Goal: Information Seeking & Learning: Learn about a topic

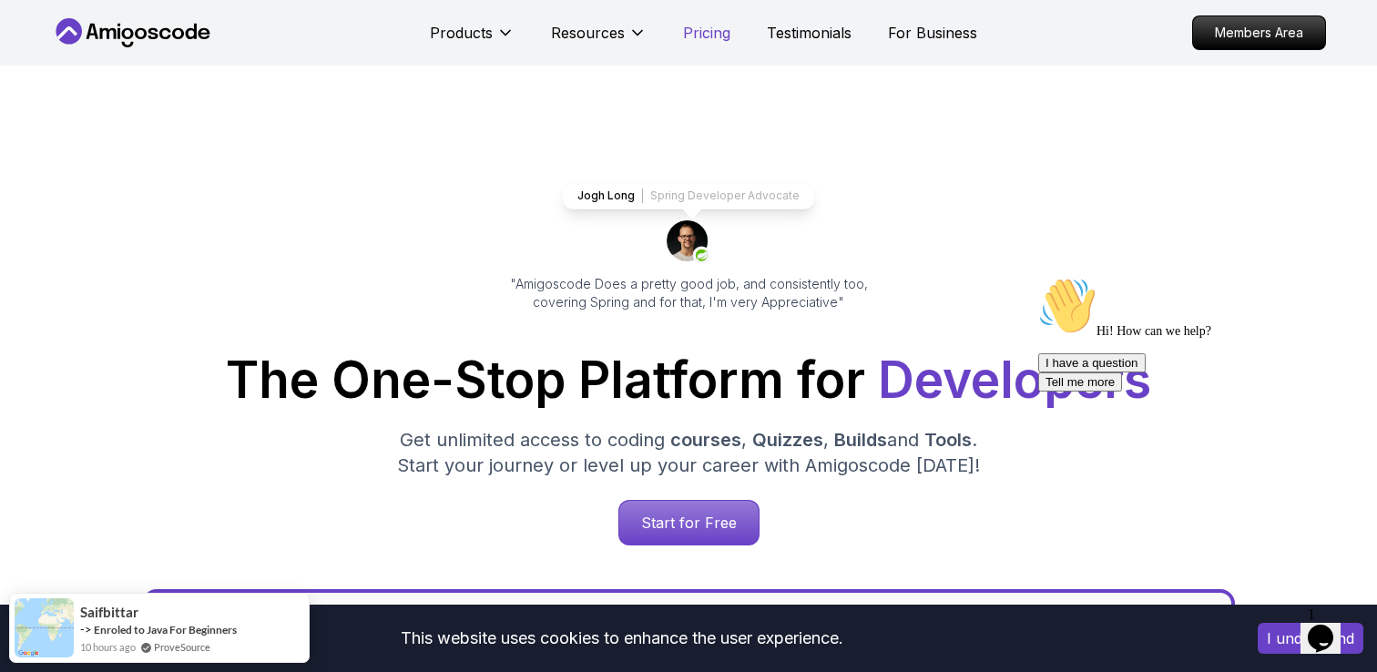
click at [697, 36] on p "Pricing" at bounding box center [706, 33] width 47 height 22
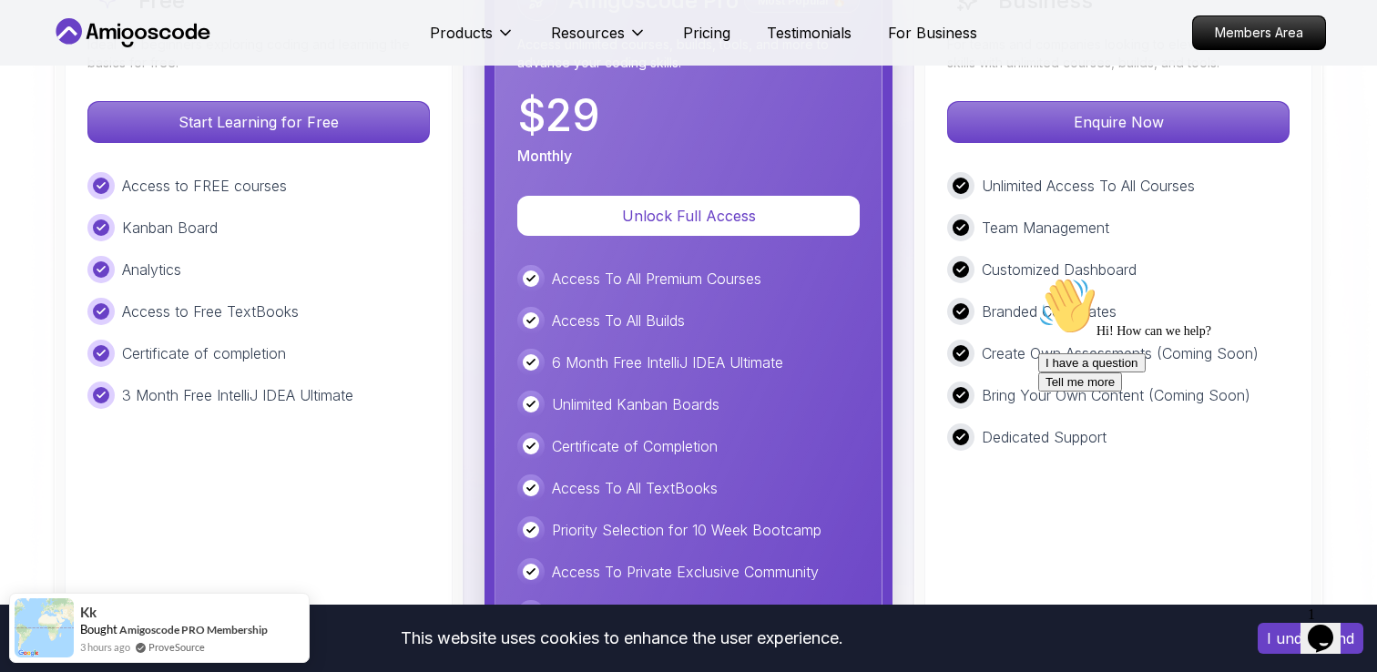
scroll to position [4336, 0]
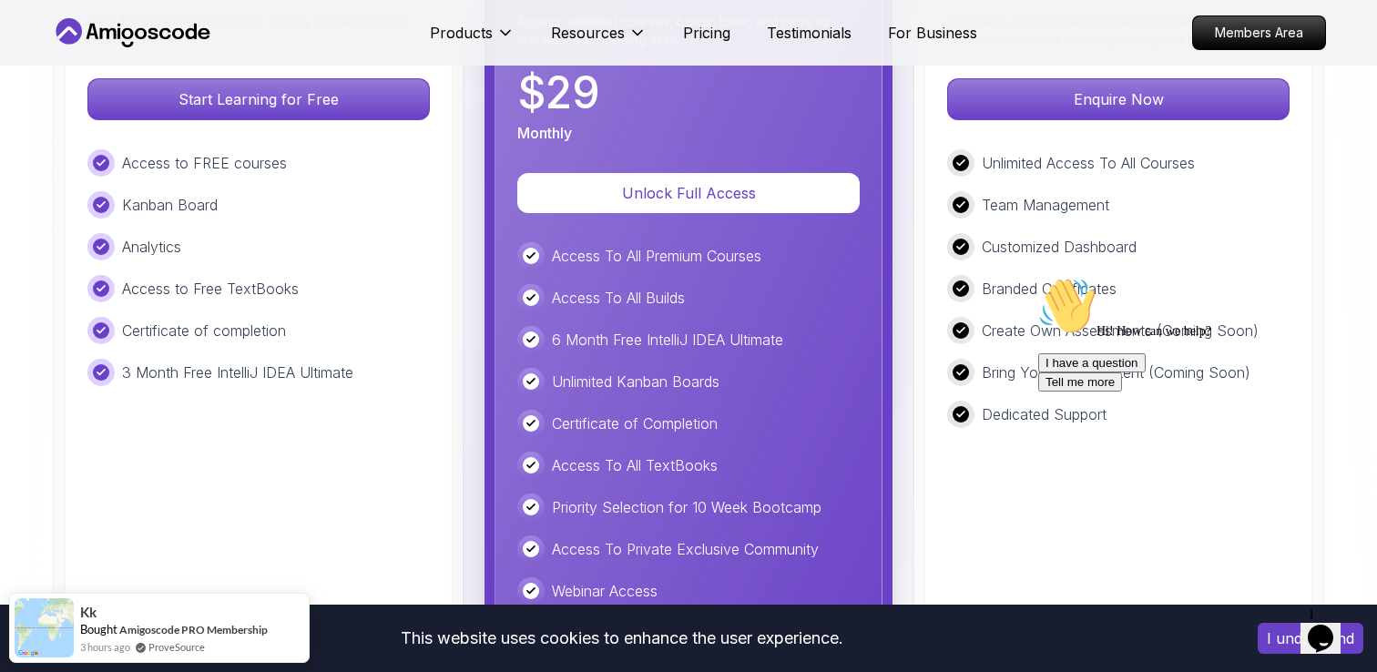
click at [559, 266] on p "Access To All Premium Courses" at bounding box center [656, 256] width 209 height 22
click at [574, 321] on div "Access To All Premium Courses Access To All Builds 6 Month Free IntelliJ IDEA U…" at bounding box center [688, 507] width 342 height 530
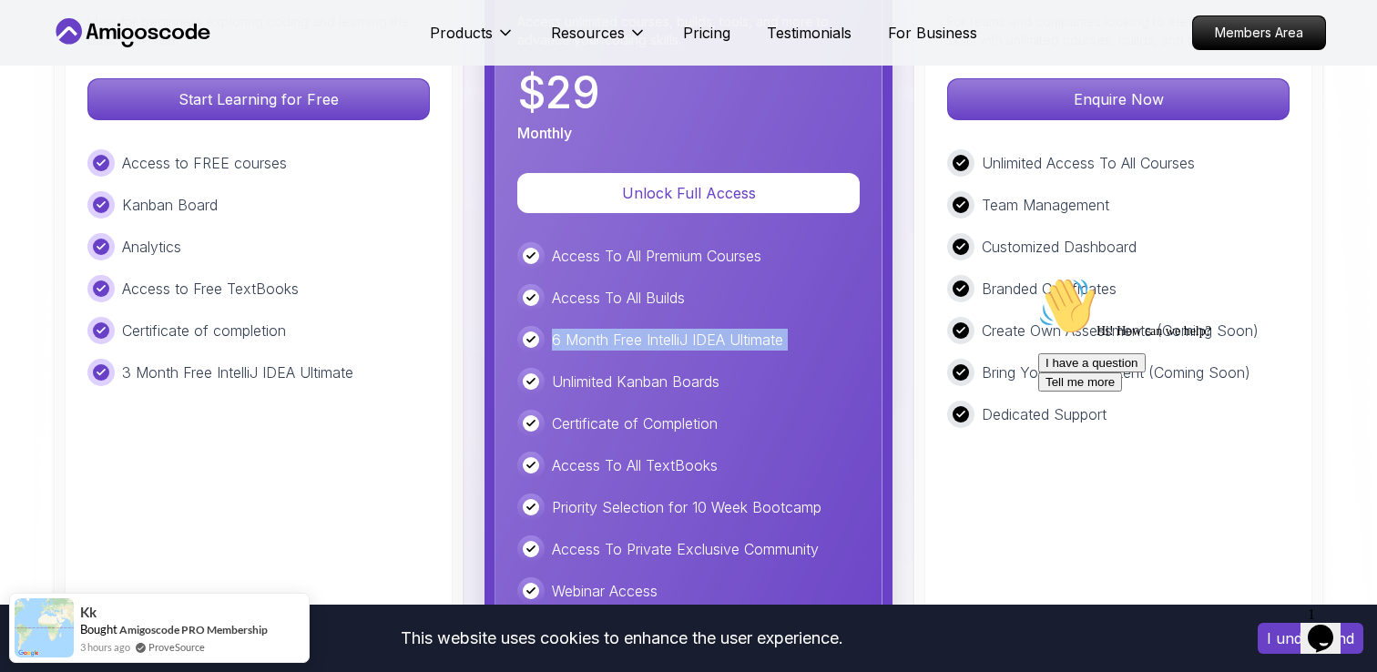
click at [574, 321] on div "Access To All Premium Courses Access To All Builds 6 Month Free IntelliJ IDEA U…" at bounding box center [688, 507] width 342 height 530
click at [626, 358] on div "Access To All Premium Courses Access To All Builds 6 Month Free IntelliJ IDEA U…" at bounding box center [688, 507] width 342 height 530
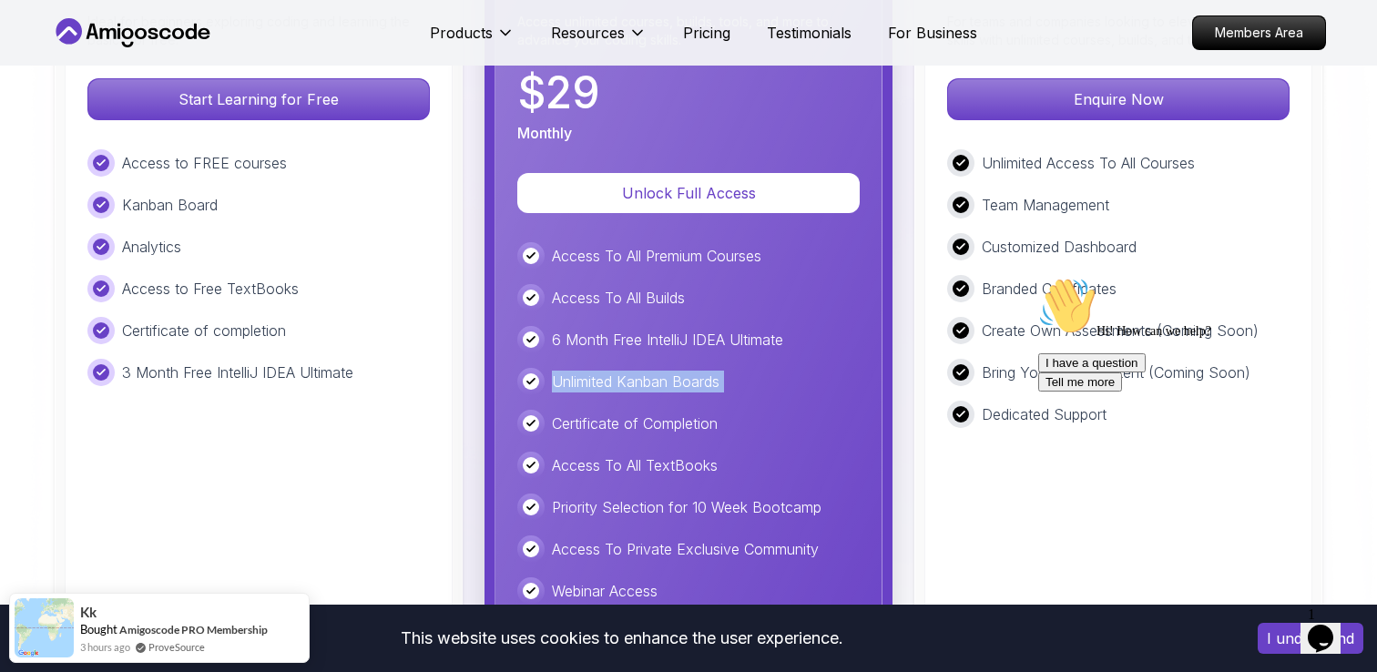
click at [626, 358] on div "Access To All Premium Courses Access To All Builds 6 Month Free IntelliJ IDEA U…" at bounding box center [688, 507] width 342 height 530
click at [711, 413] on p "Certificate of Completion" at bounding box center [635, 423] width 166 height 22
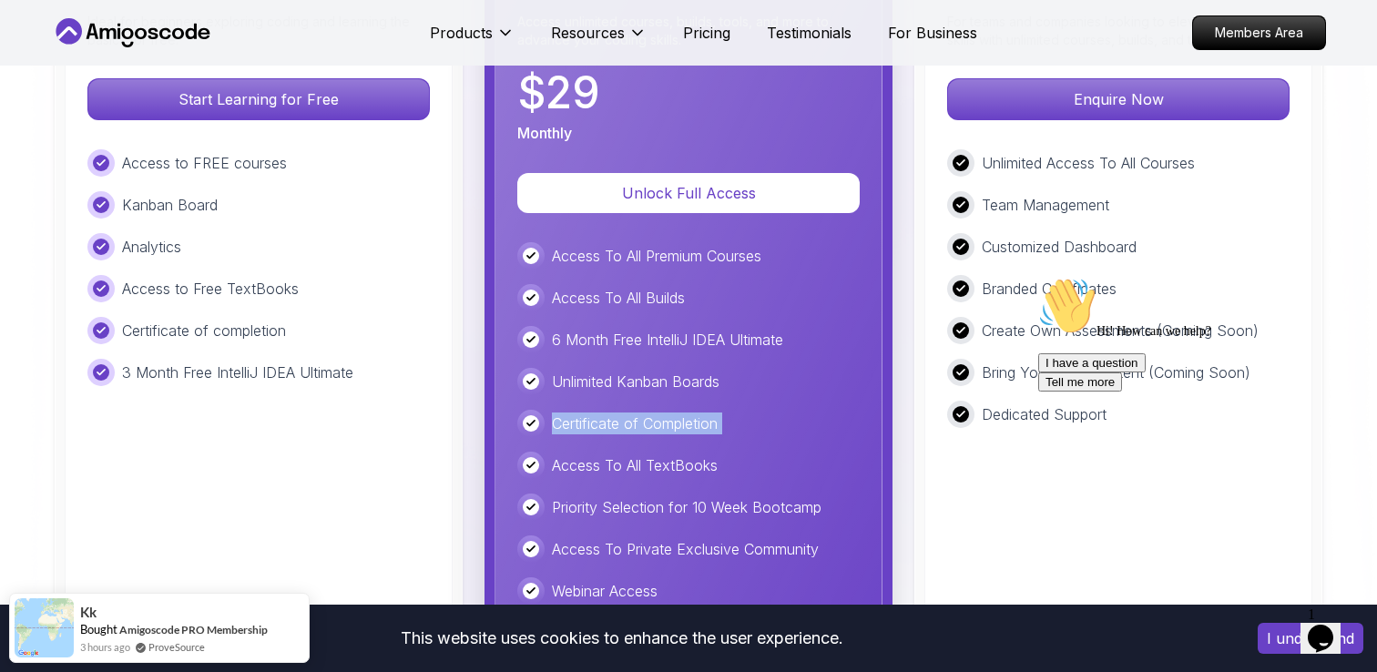
click at [711, 413] on p "Certificate of Completion" at bounding box center [635, 423] width 166 height 22
click at [794, 450] on div "Access To All Premium Courses Access To All Builds 6 Month Free IntelliJ IDEA U…" at bounding box center [688, 507] width 342 height 530
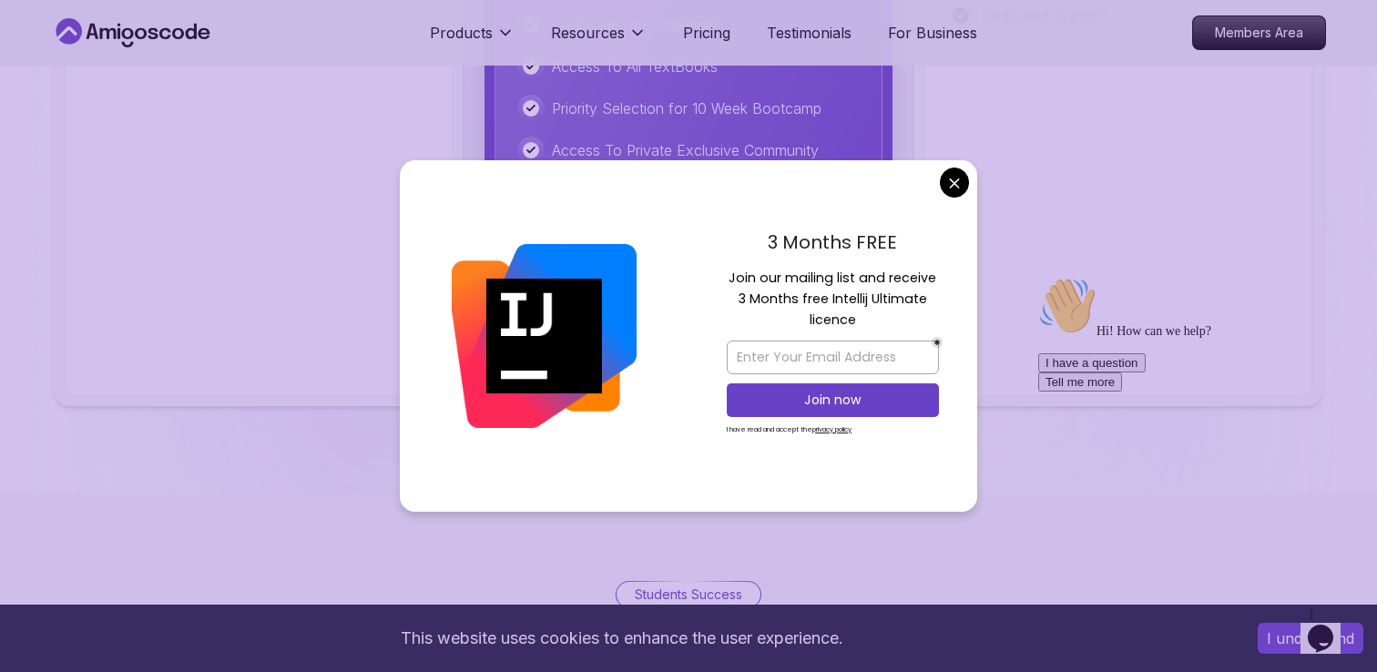
scroll to position [5123, 0]
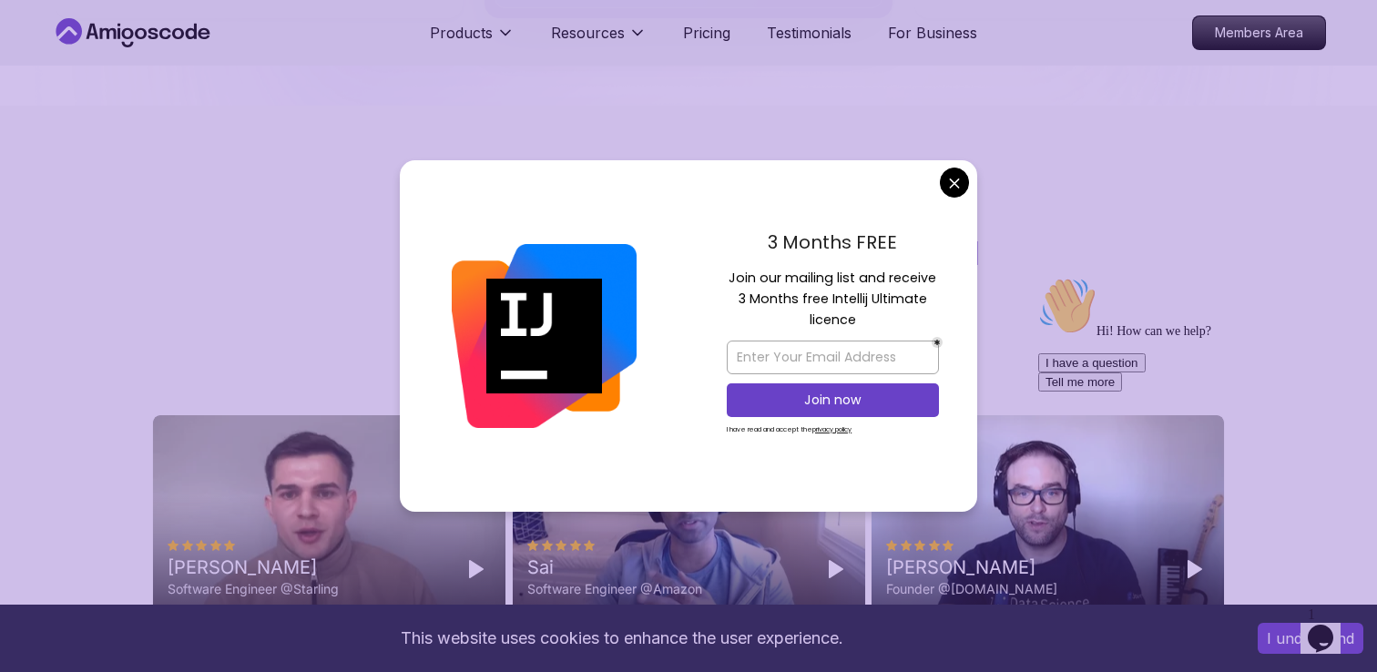
click at [957, 178] on body "This website uses cookies to enhance the user experience. I understand Products…" at bounding box center [688, 214] width 1377 height 10674
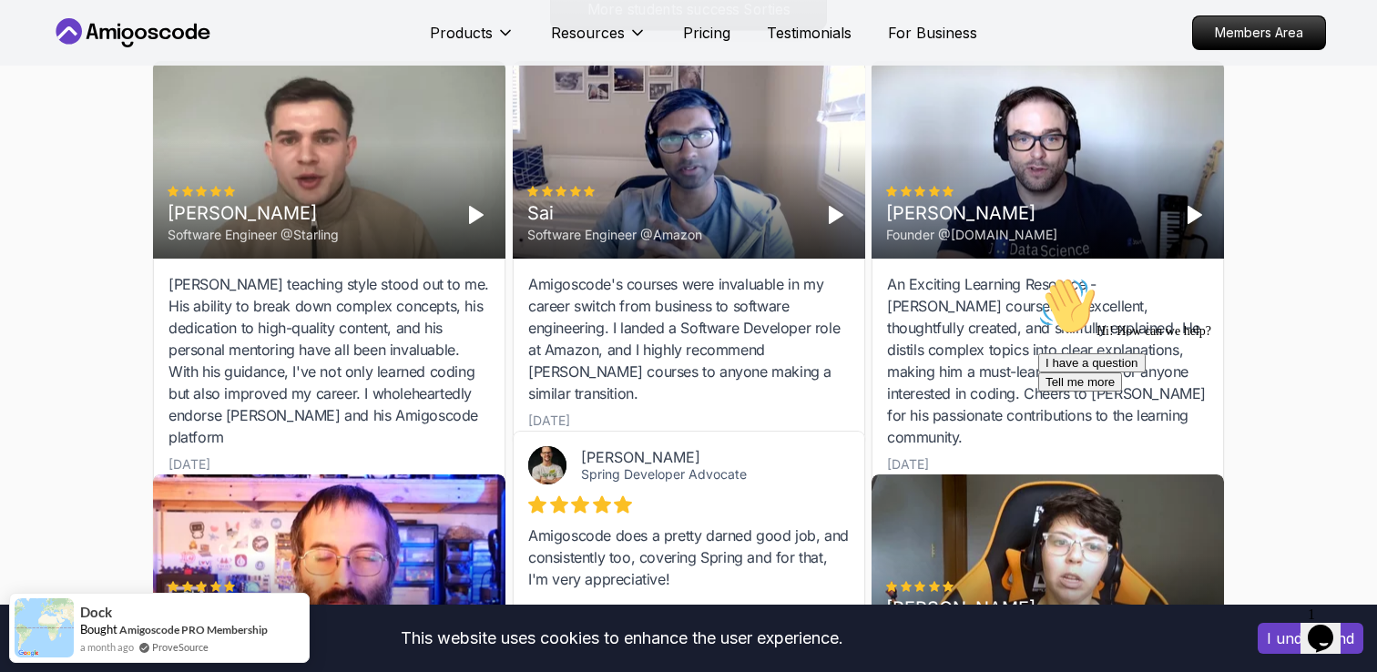
scroll to position [4615, 0]
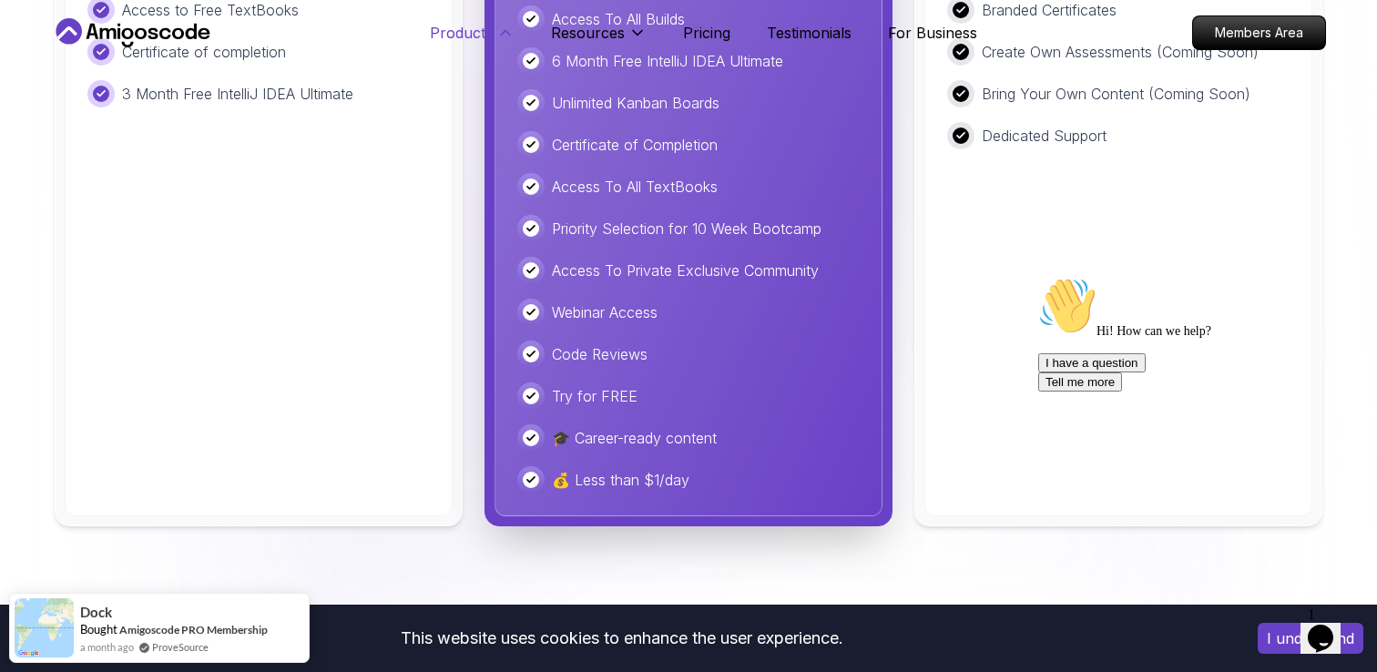
click at [479, 47] on button "Products" at bounding box center [472, 40] width 85 height 36
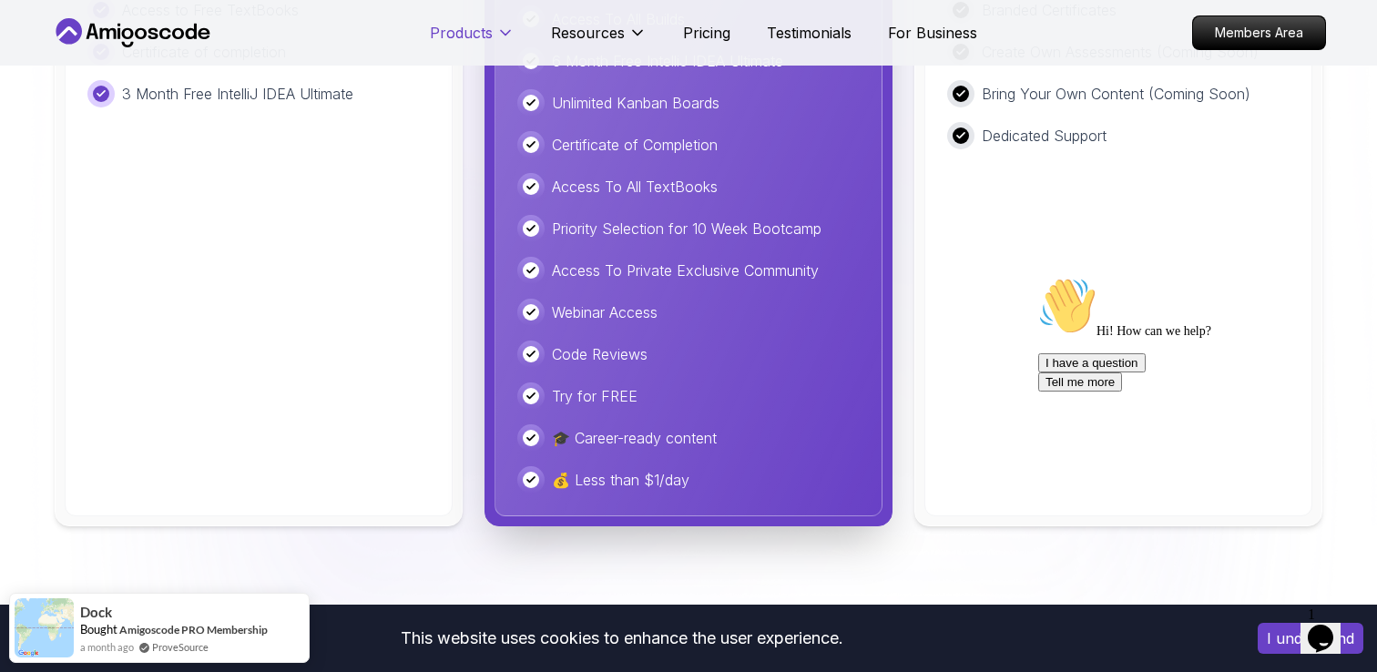
click at [473, 42] on p "Products" at bounding box center [461, 33] width 63 height 22
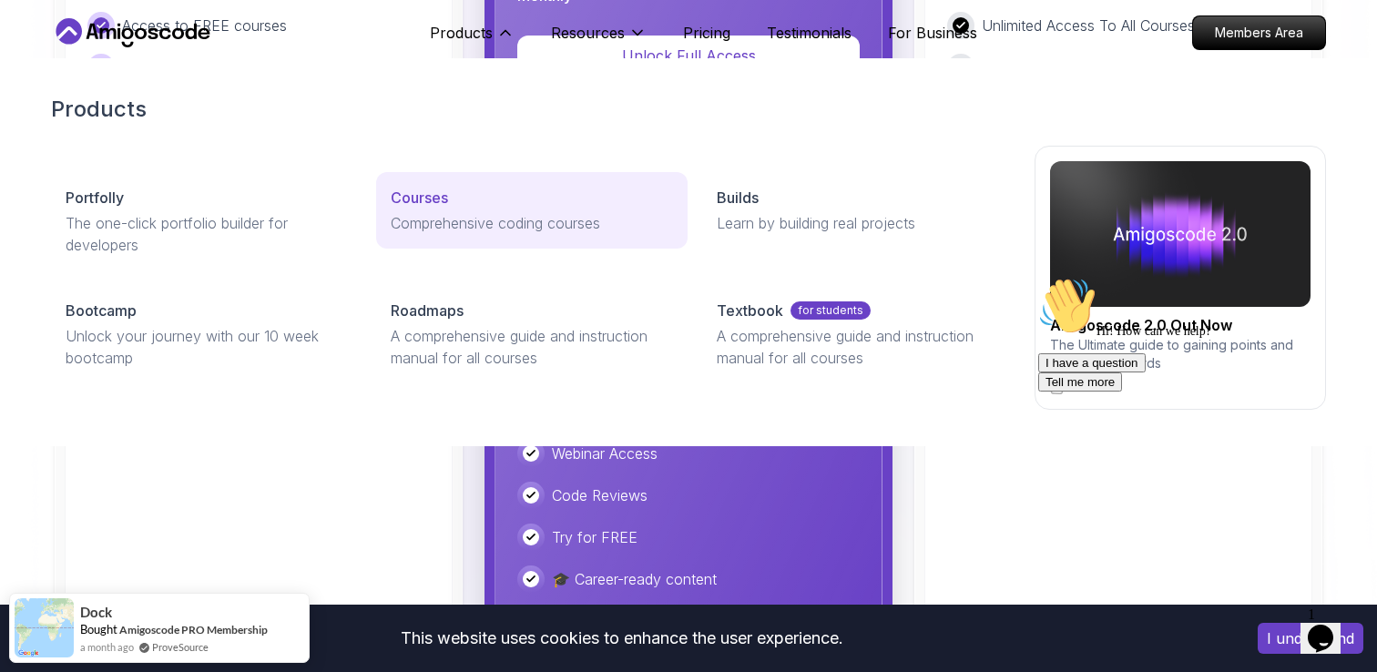
scroll to position [4456, 0]
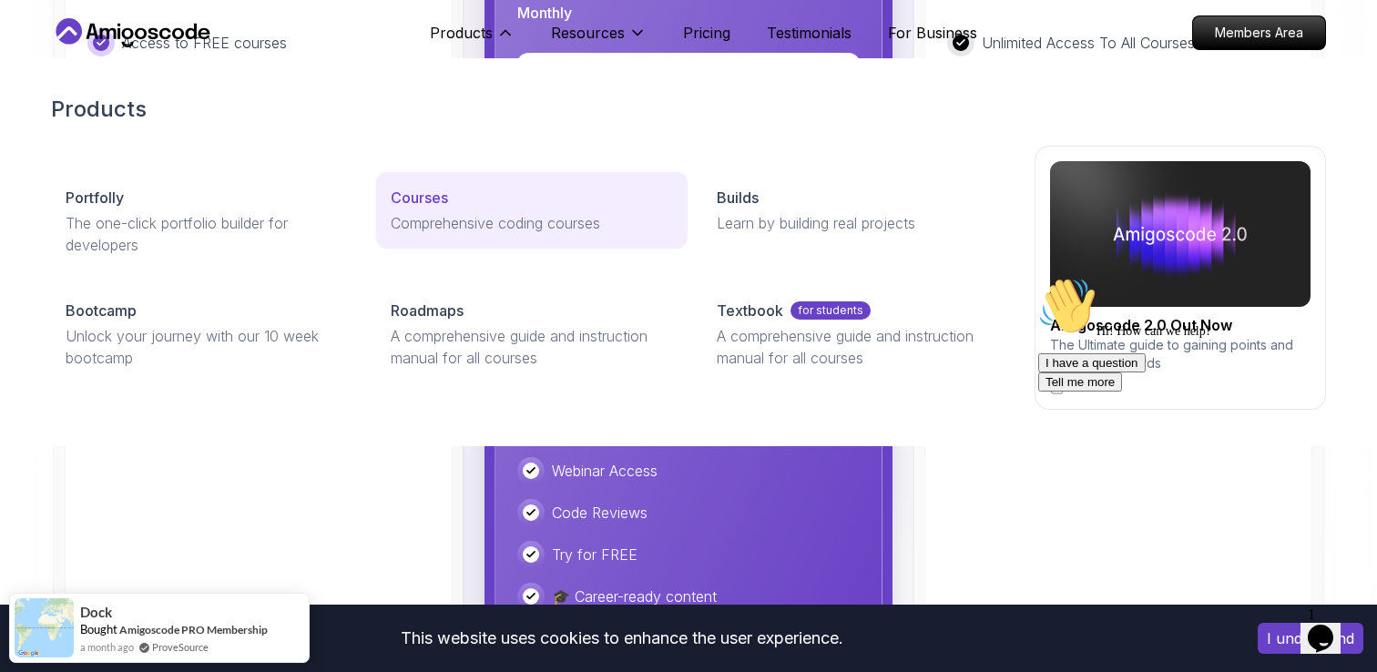
click at [440, 216] on p "Comprehensive coding courses" at bounding box center [531, 223] width 281 height 22
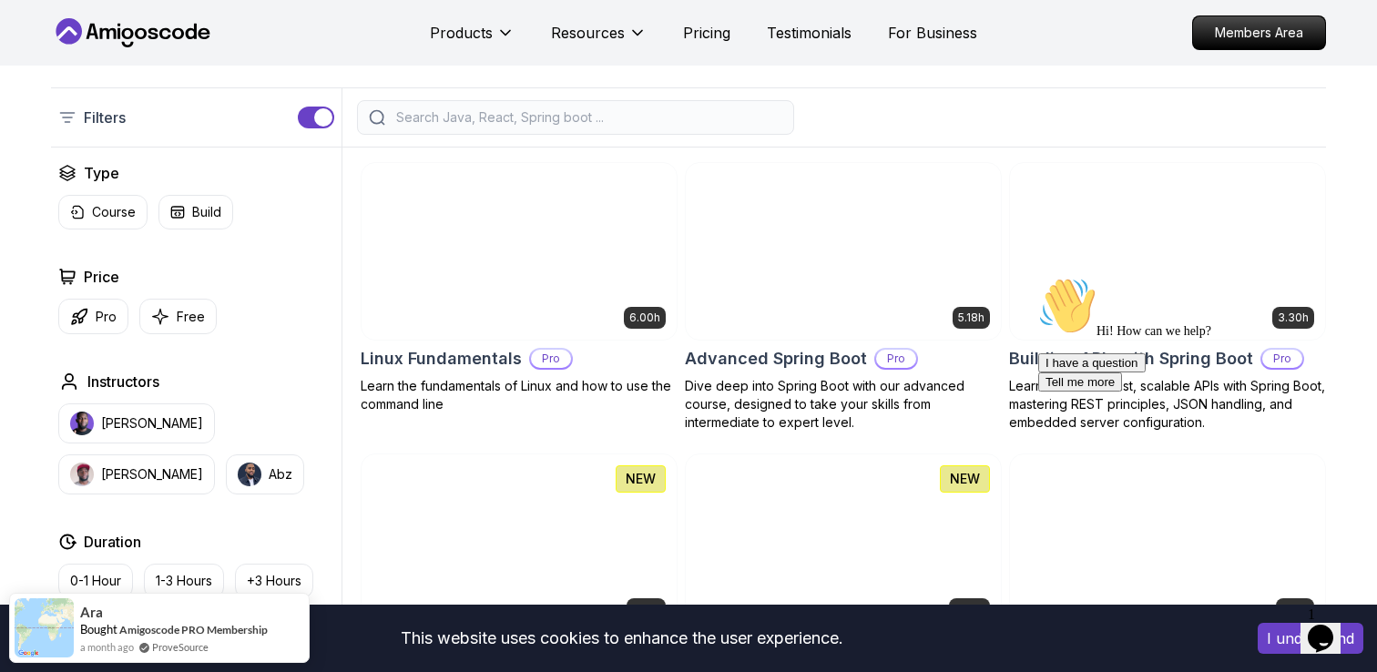
scroll to position [415, 0]
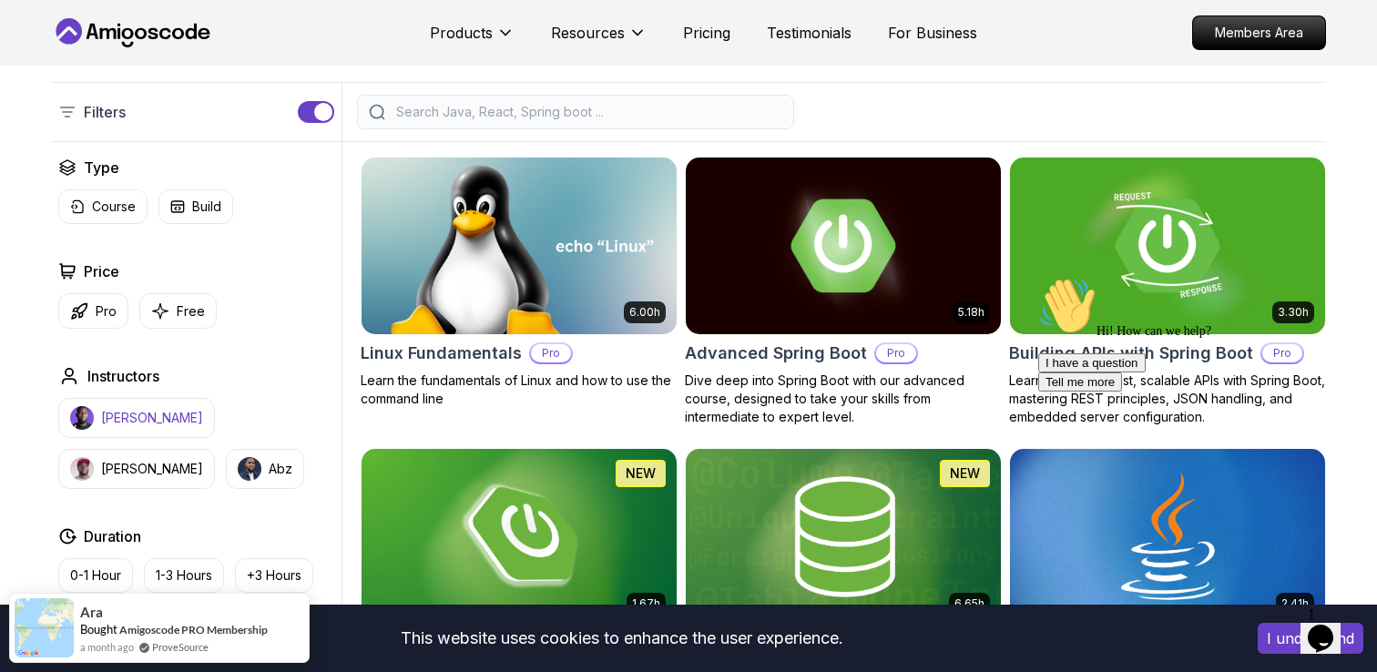
click at [134, 416] on p "[PERSON_NAME]" at bounding box center [152, 418] width 102 height 18
